Goal: Information Seeking & Learning: Understand process/instructions

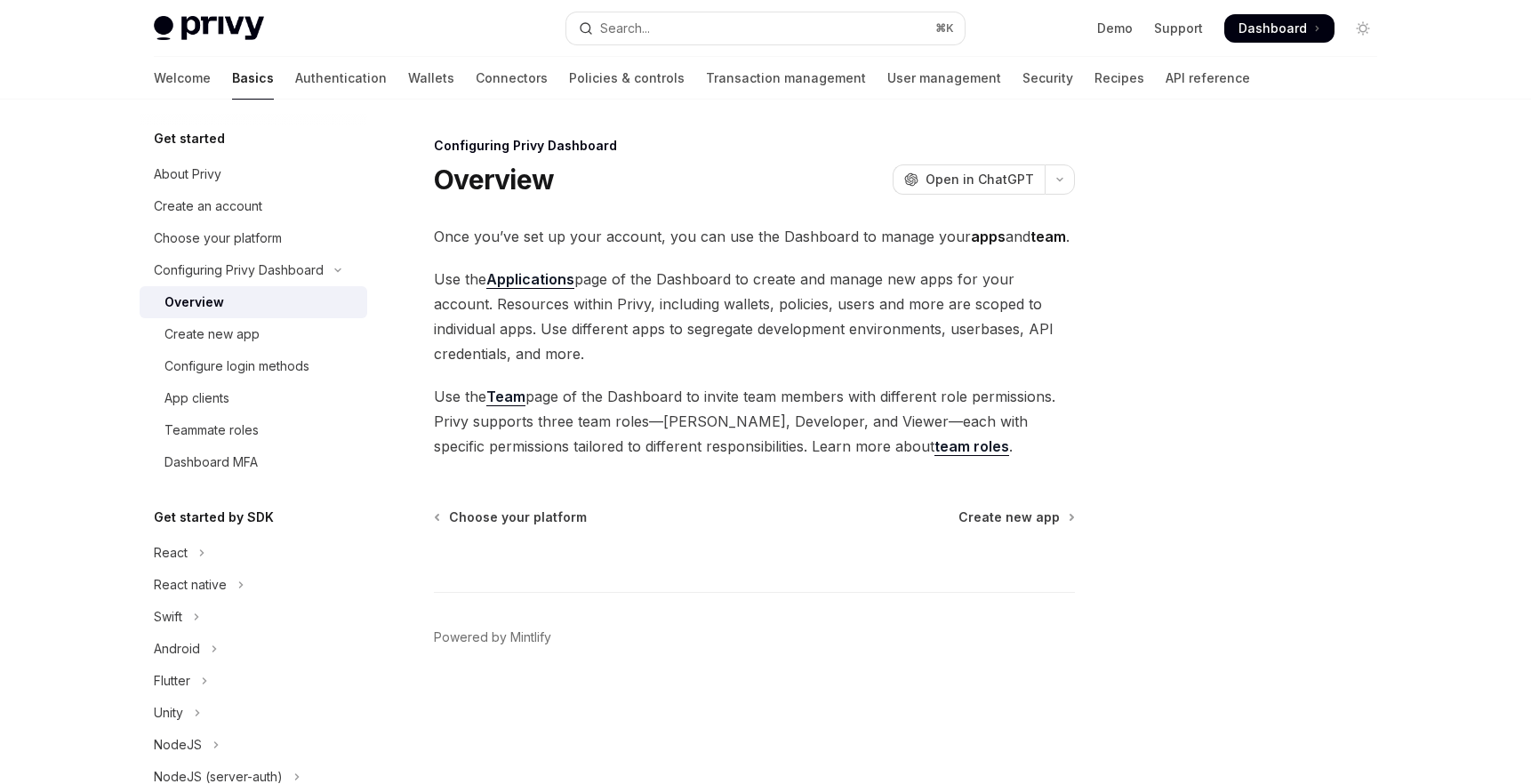
click at [295, 78] on link "Authentication" at bounding box center [341, 78] width 92 height 42
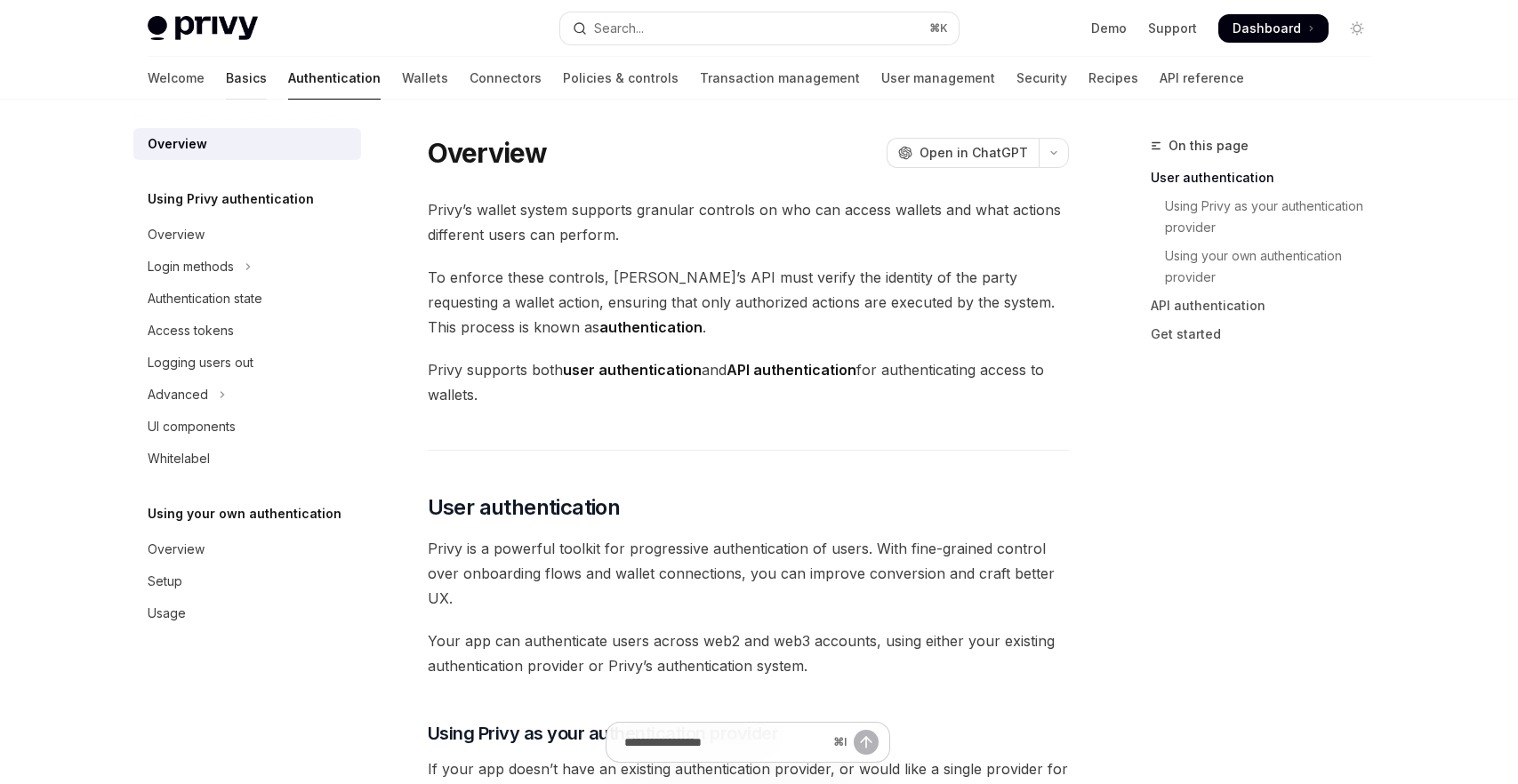
click at [226, 83] on link "Basics" at bounding box center [245, 78] width 41 height 42
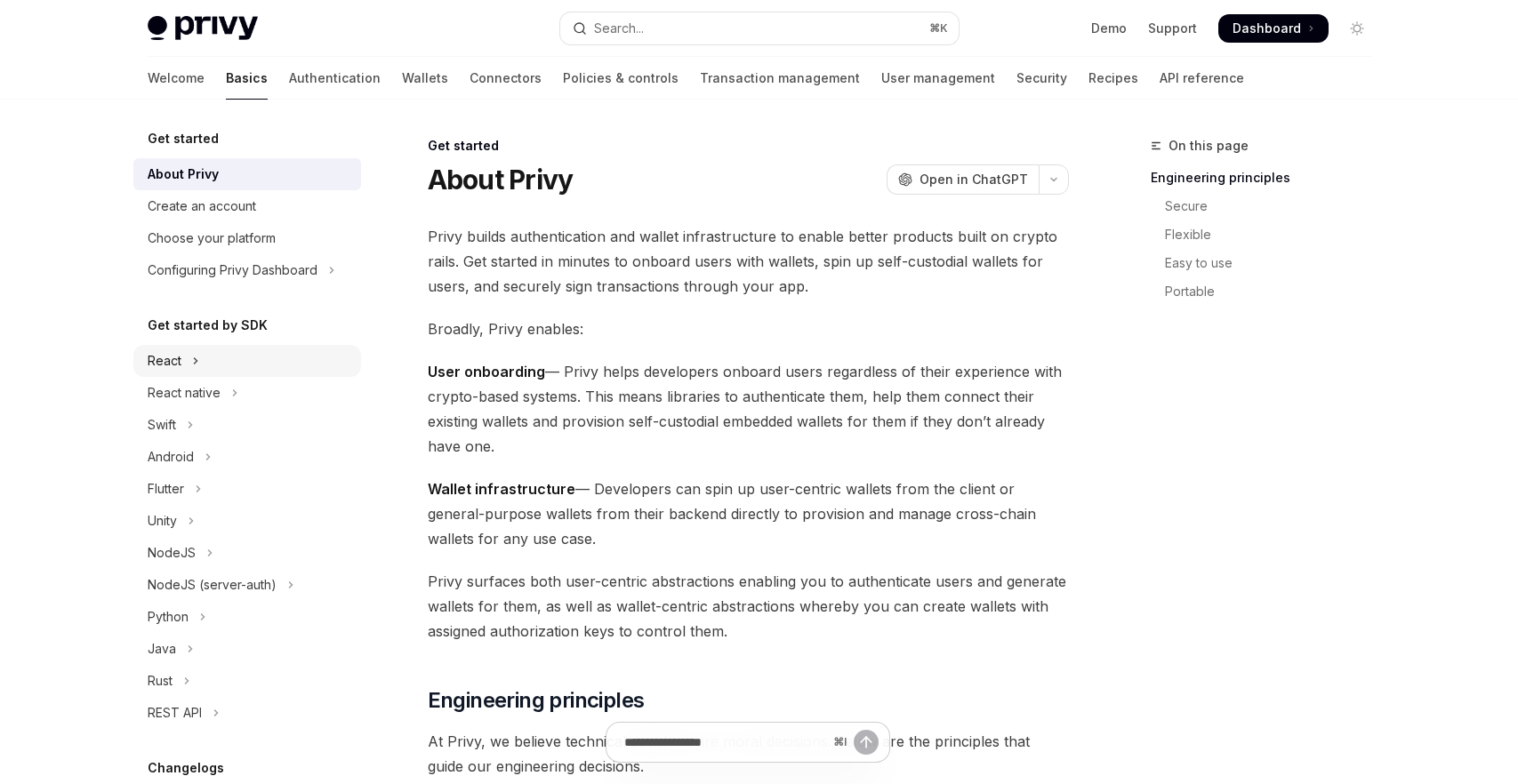
click at [178, 363] on div "React" at bounding box center [164, 361] width 33 height 22
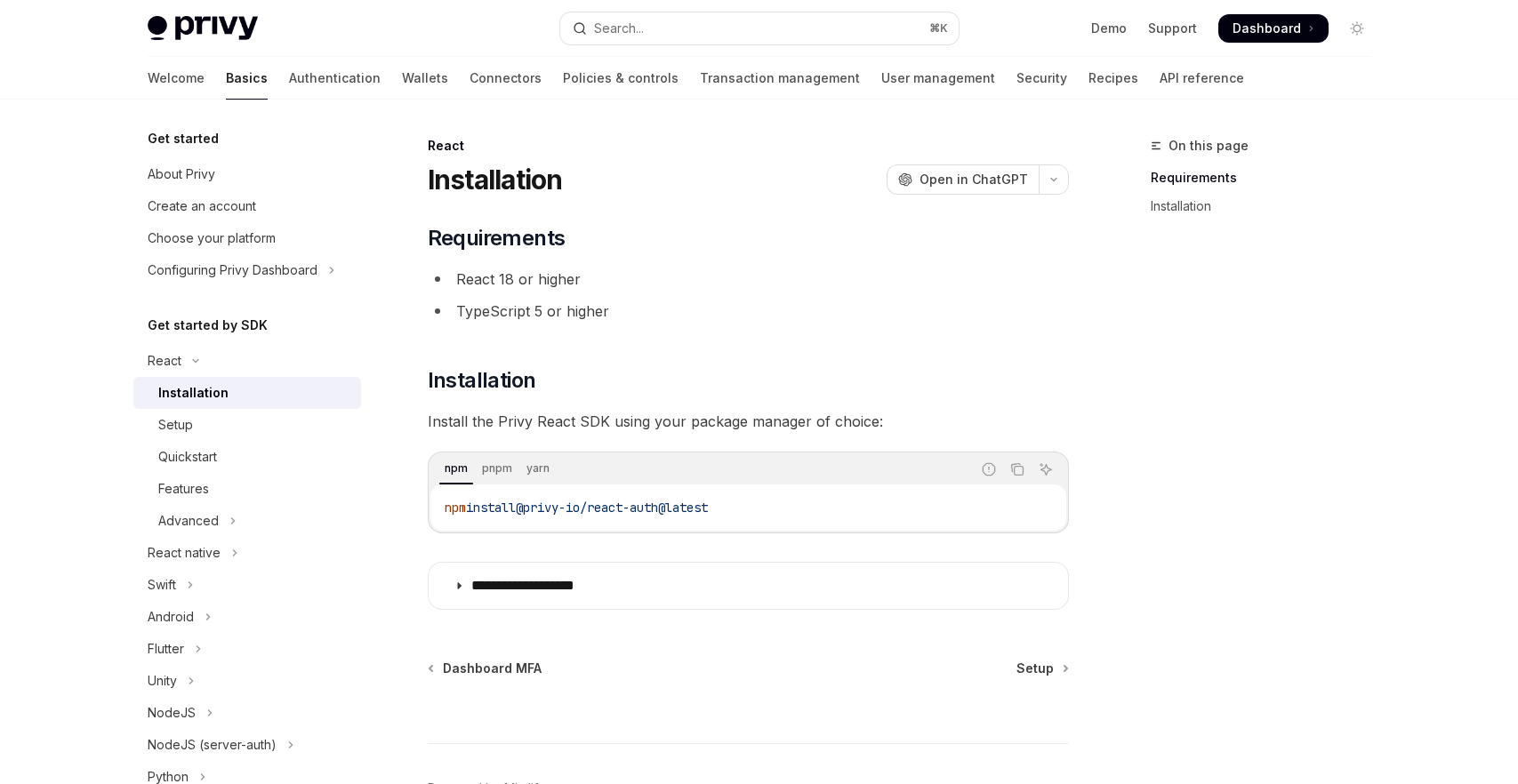
click at [205, 390] on div "Installation" at bounding box center [193, 393] width 70 height 22
type textarea "*"
drag, startPoint x: 773, startPoint y: 512, endPoint x: 532, endPoint y: 516, distance: 241.0
click at [532, 516] on code "npm install @privy-io/react-auth@latest" at bounding box center [748, 508] width 607 height 22
copy span "@privy-io/react-auth@latest"
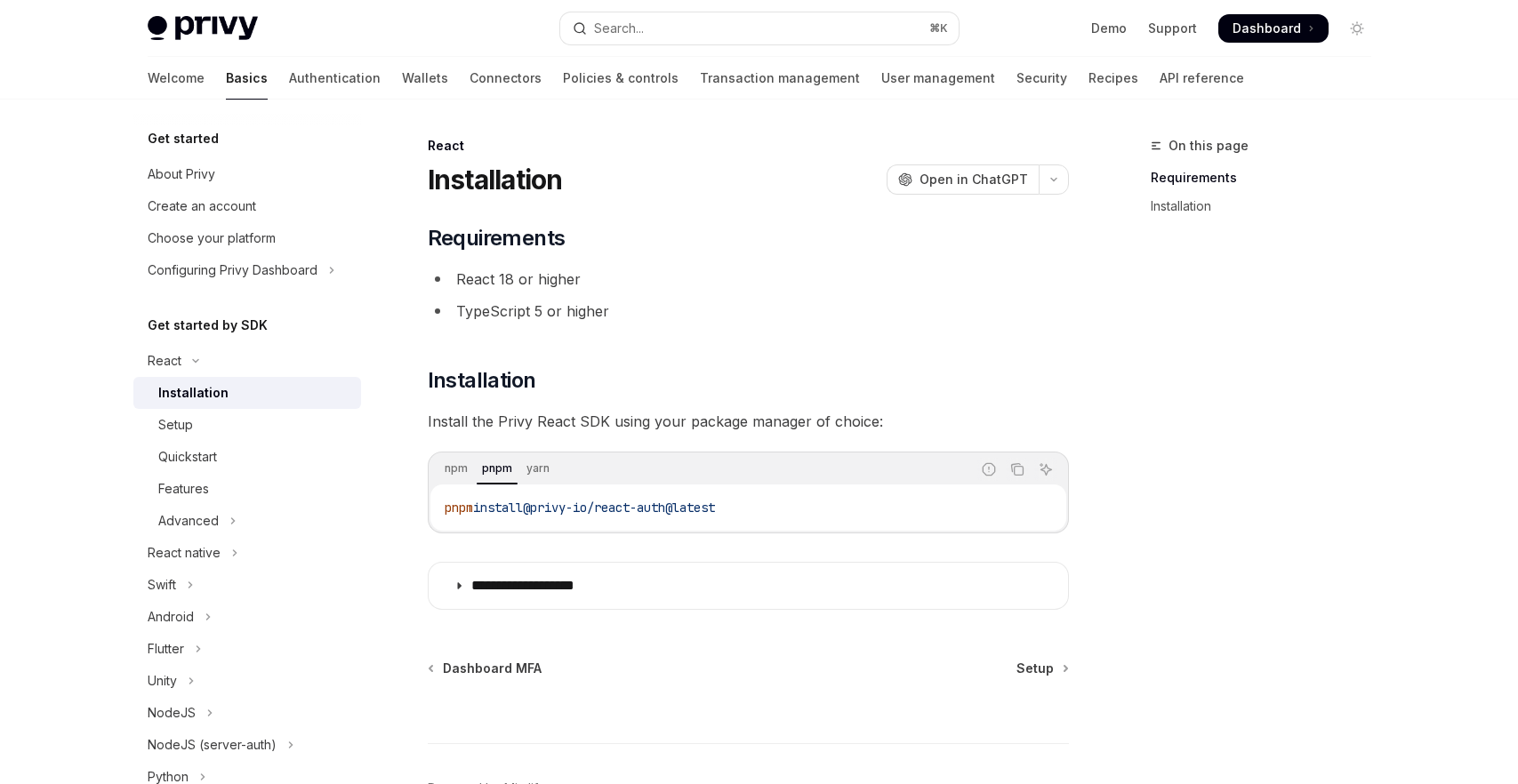
click at [844, 544] on div "**********" at bounding box center [748, 417] width 642 height 386
click at [1019, 472] on icon "Copy the contents from the code block" at bounding box center [1018, 470] width 14 height 14
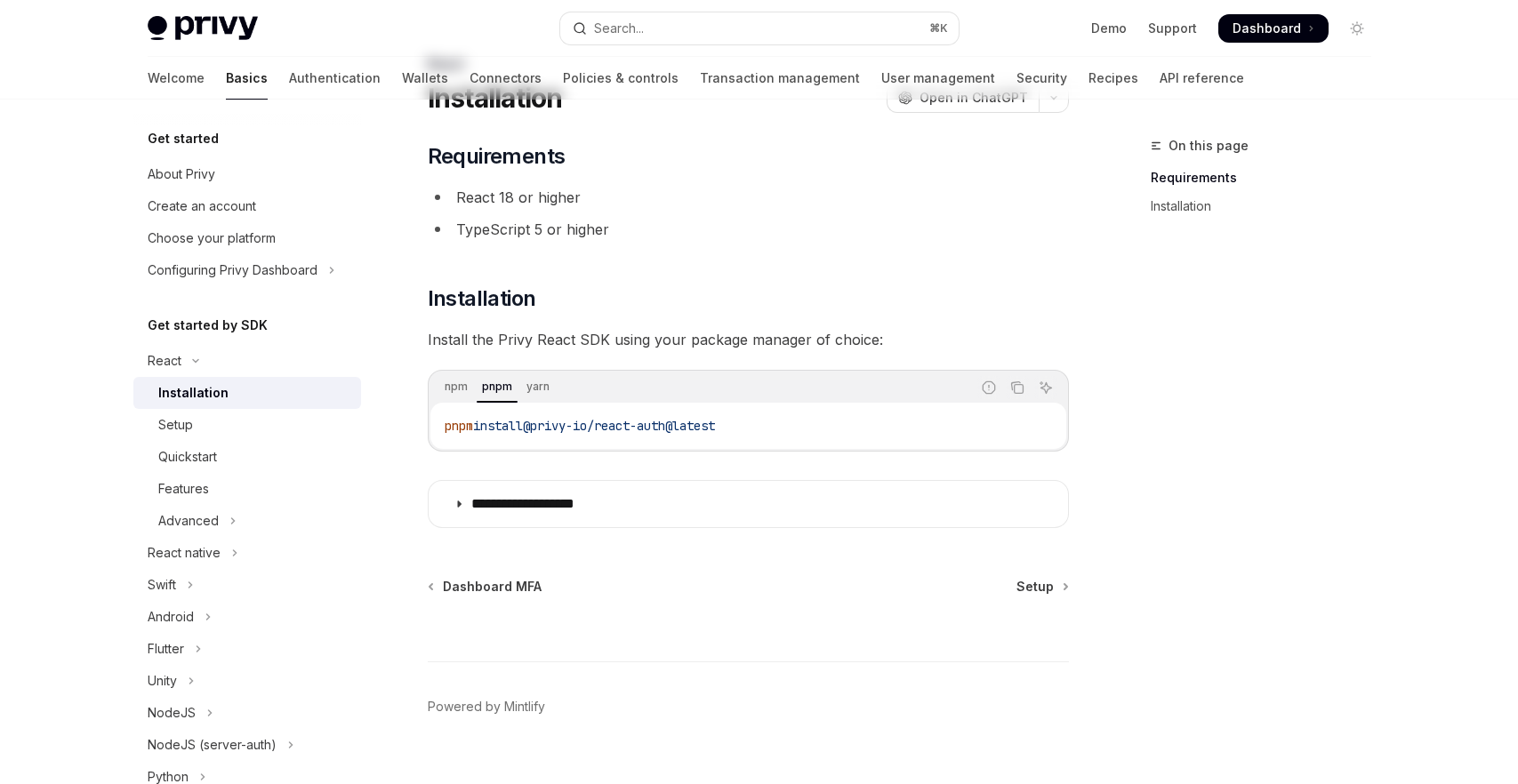
scroll to position [113, 0]
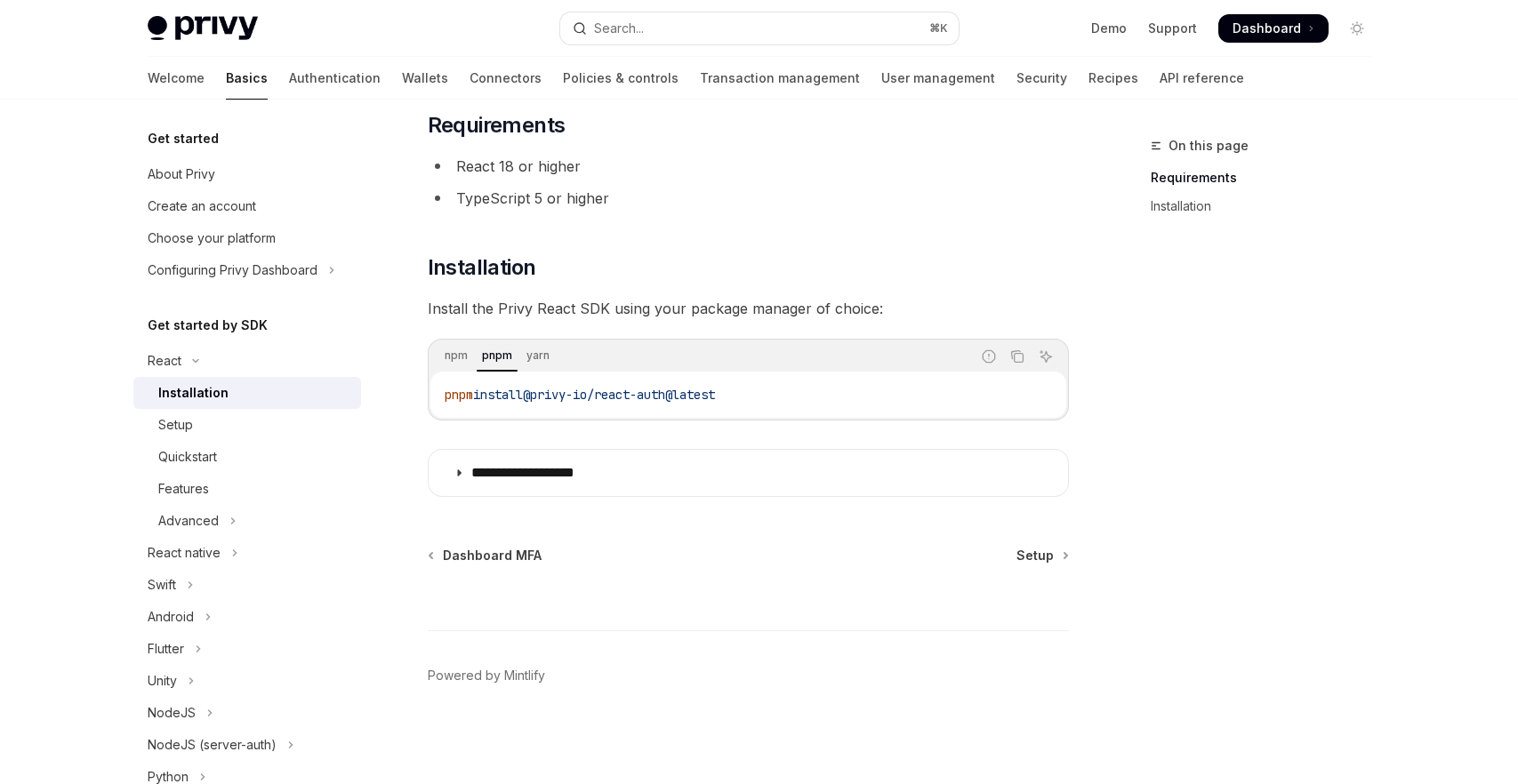
click at [628, 447] on div "**********" at bounding box center [748, 304] width 642 height 386
click at [239, 426] on div "Setup" at bounding box center [254, 425] width 192 height 22
type textarea "*"
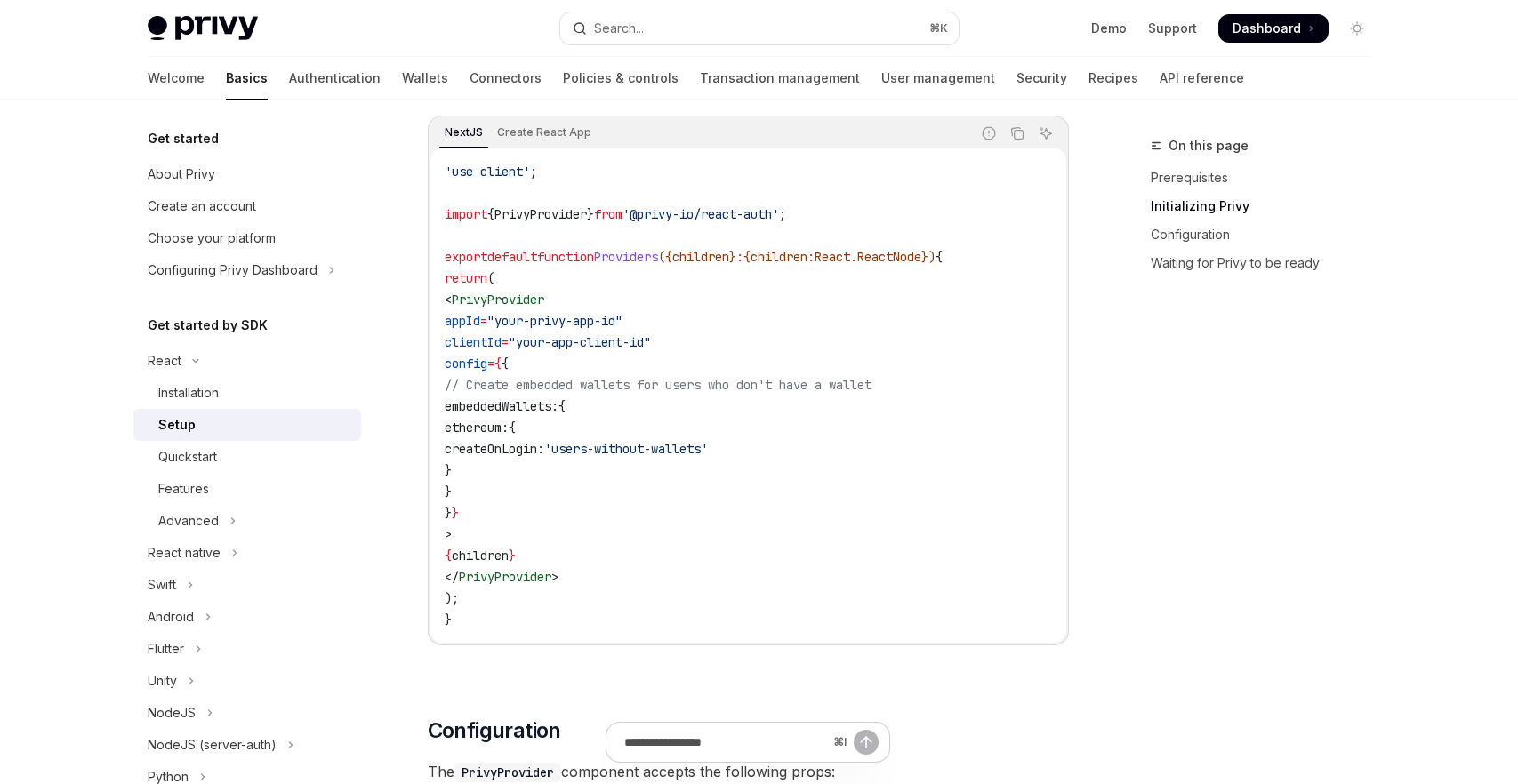
scroll to position [607, 0]
click at [569, 395] on code "'use client' ; import { PrivyProvider } from '@privy-io/react-auth' ; export de…" at bounding box center [748, 394] width 607 height 469
click at [581, 345] on span ""your-app-client-id"" at bounding box center [580, 342] width 143 height 16
